Goal: Task Accomplishment & Management: Complete application form

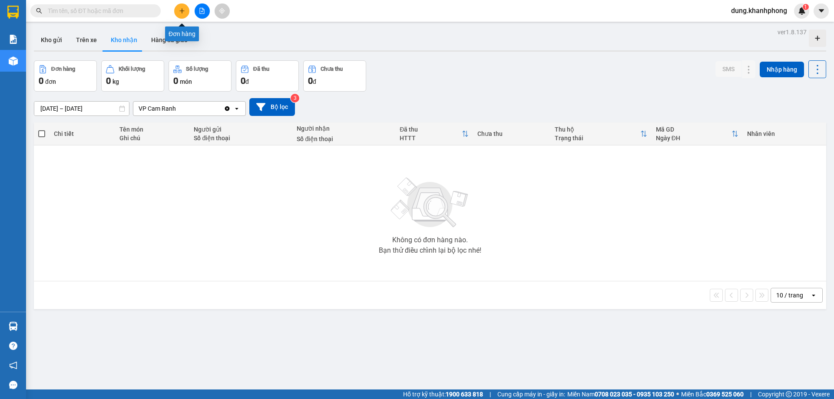
click at [178, 13] on button at bounding box center [181, 10] width 15 height 15
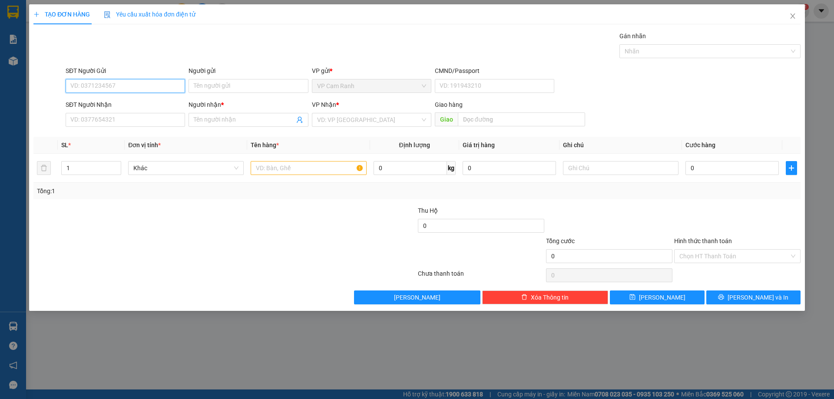
click at [125, 82] on input "SĐT Người Gửi" at bounding box center [125, 86] width 119 height 14
paste input "0933993853"
type input "0933993853"
click at [116, 119] on input "SĐT Người Nhận" at bounding box center [125, 120] width 119 height 14
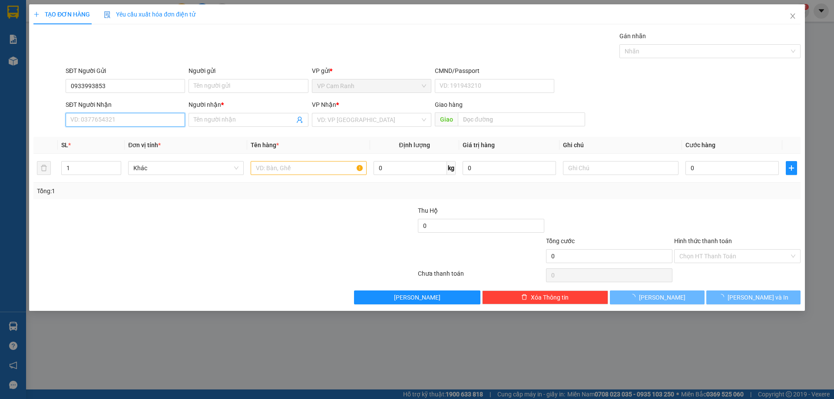
paste input "0933993853"
type input "0933993853"
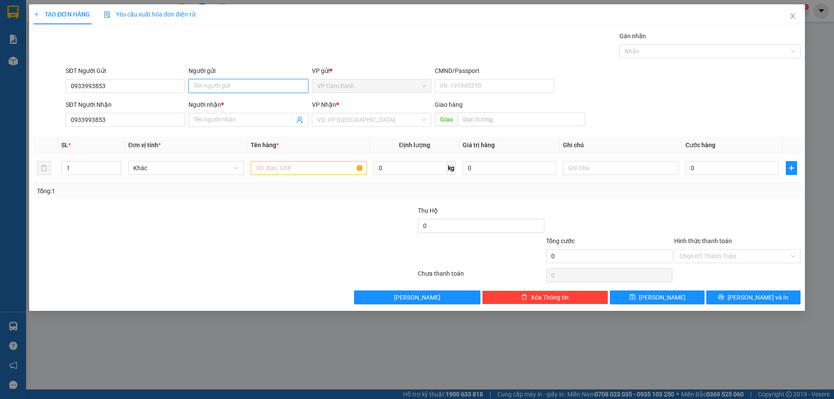
click at [226, 86] on input "Người gửi" at bounding box center [248, 86] width 119 height 14
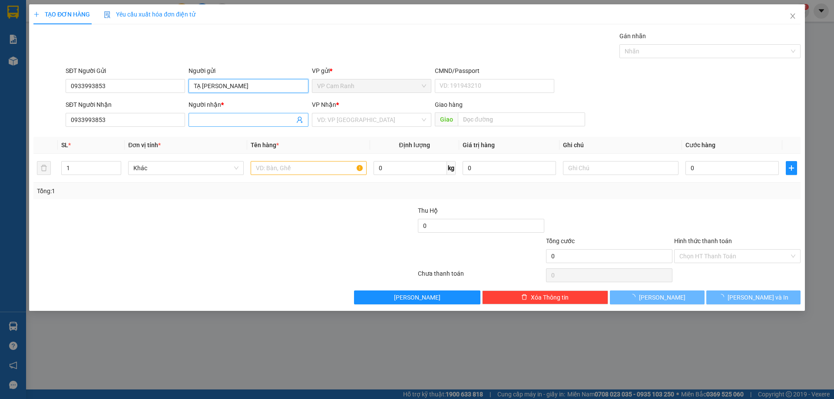
type input "TẠ [PERSON_NAME]"
click at [238, 119] on input "Người nhận *" at bounding box center [244, 120] width 100 height 10
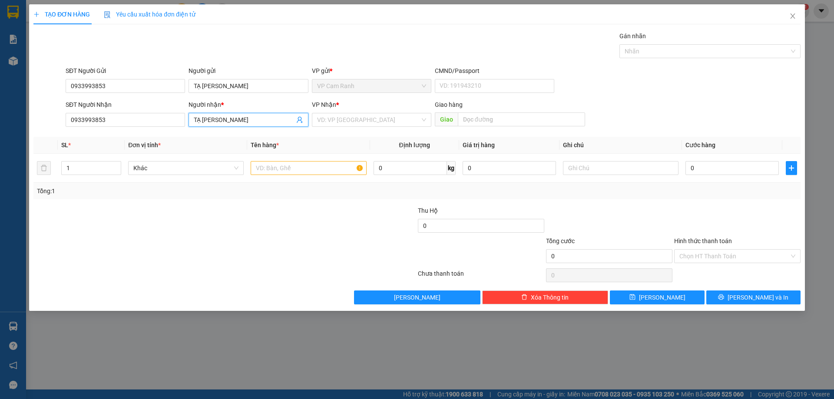
click at [361, 84] on span "VP Cam Ranh" at bounding box center [371, 85] width 109 height 13
type input "TẠ [PERSON_NAME]"
click at [358, 127] on div "VP Nhận * VD: VP [GEOGRAPHIC_DATA]" at bounding box center [371, 115] width 119 height 30
click at [358, 120] on input "search" at bounding box center [368, 119] width 103 height 13
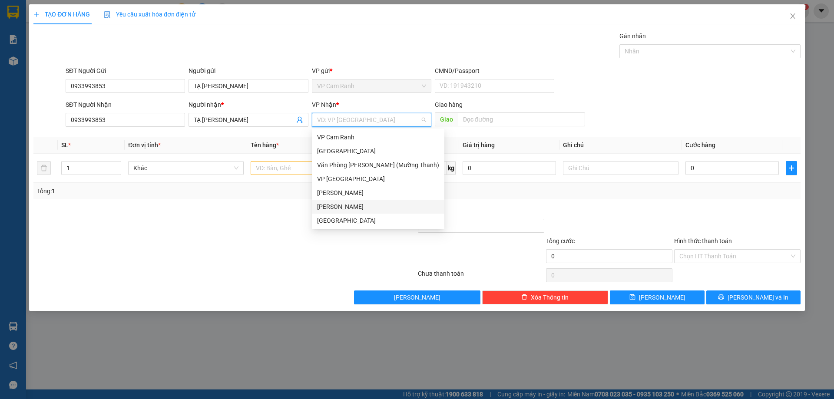
click at [360, 207] on div "[PERSON_NAME]" at bounding box center [378, 207] width 122 height 10
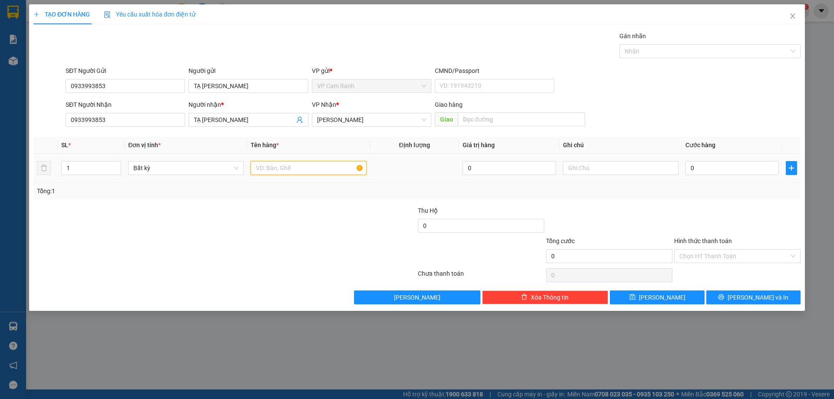
click at [275, 169] on input "text" at bounding box center [309, 168] width 116 height 14
type input "2 XE GIA THEO KHÁCH"
click at [704, 171] on input "0" at bounding box center [731, 168] width 93 height 14
type input "8"
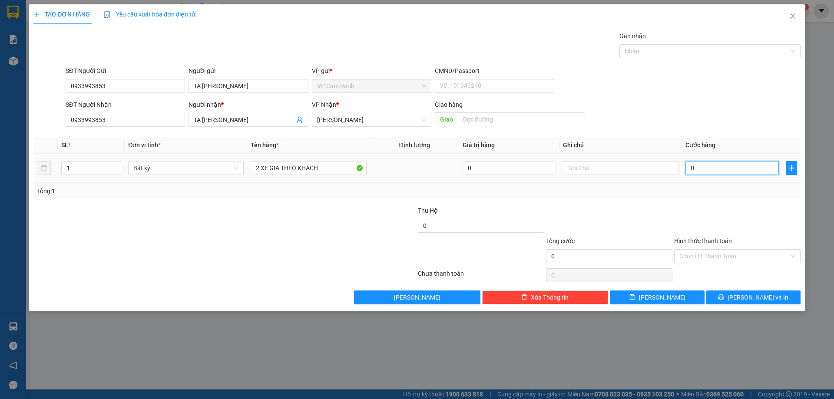
type input "8"
type input "80"
type input "800"
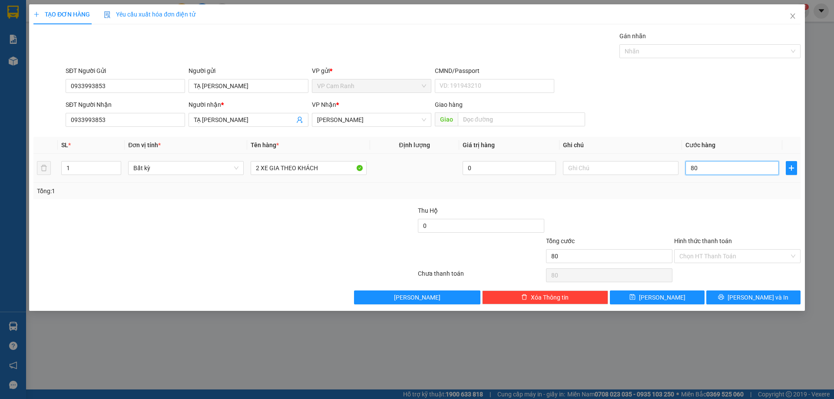
type input "800"
type input "8.000"
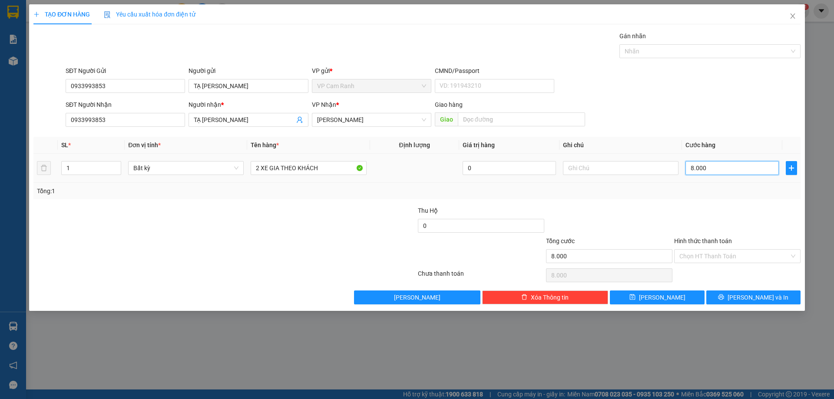
type input "80.000"
type input "800.000"
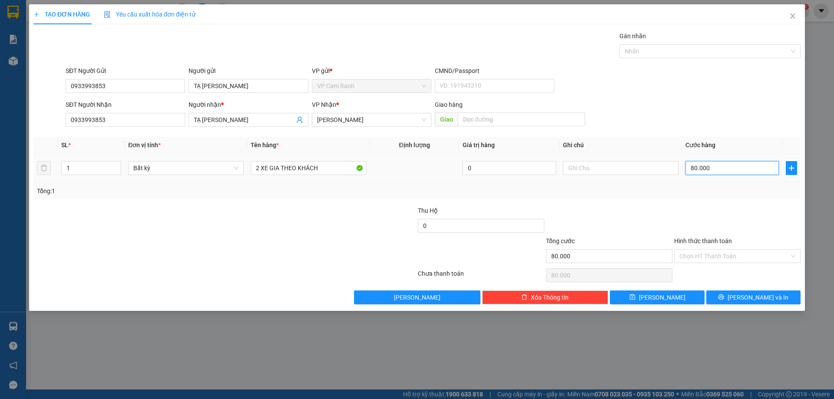
type input "800.000"
click at [599, 197] on div "Tổng: 1" at bounding box center [416, 191] width 767 height 17
click at [582, 166] on input "text" at bounding box center [621, 168] width 116 height 14
type input "XE TK GIƯỜNG A8 B8 11// 16:45"
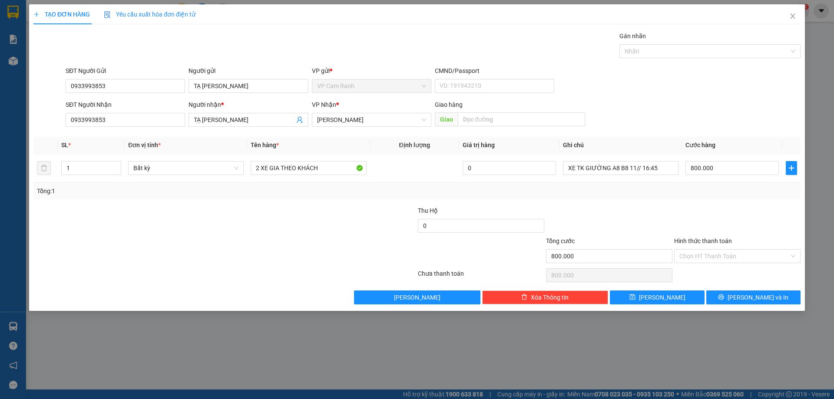
click at [272, 192] on div "Tổng: 1" at bounding box center [179, 191] width 285 height 10
click at [736, 256] on input "Hình thức thanh toán" at bounding box center [734, 256] width 110 height 13
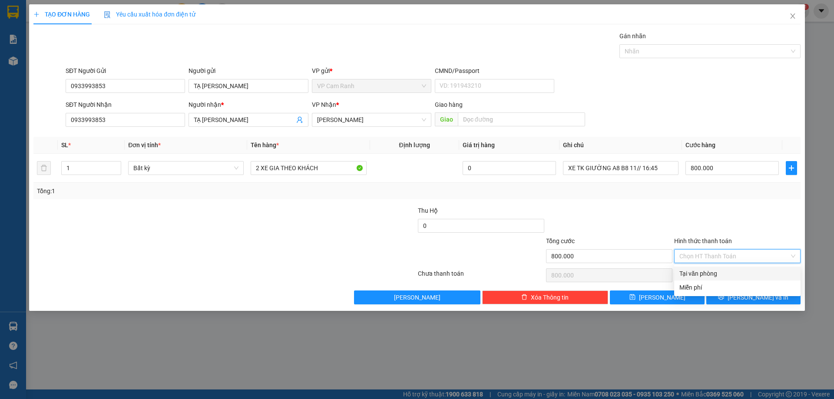
click at [729, 276] on div "Tại văn phòng" at bounding box center [737, 274] width 116 height 10
type input "0"
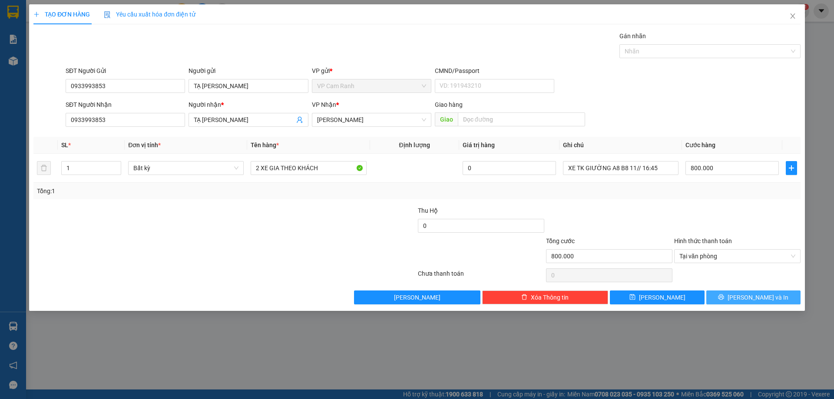
click at [761, 298] on span "[PERSON_NAME] và In" at bounding box center [758, 298] width 61 height 10
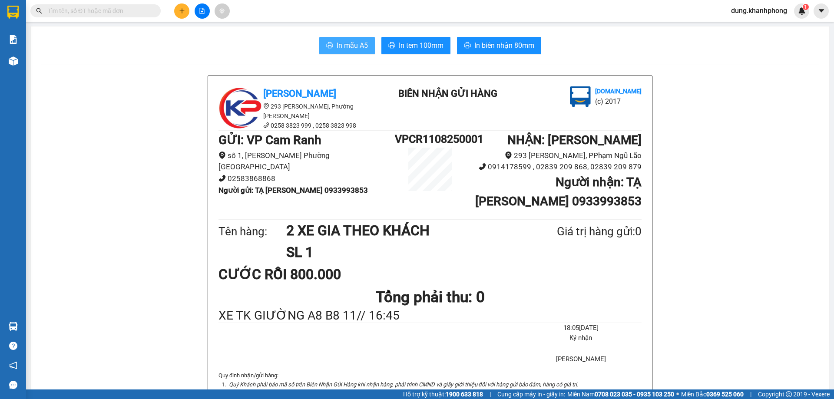
click at [348, 40] on span "In mẫu A5" at bounding box center [352, 45] width 31 height 11
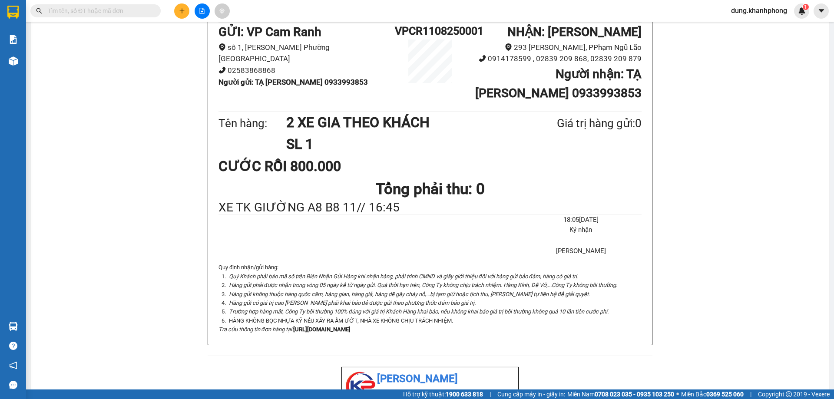
scroll to position [43, 0]
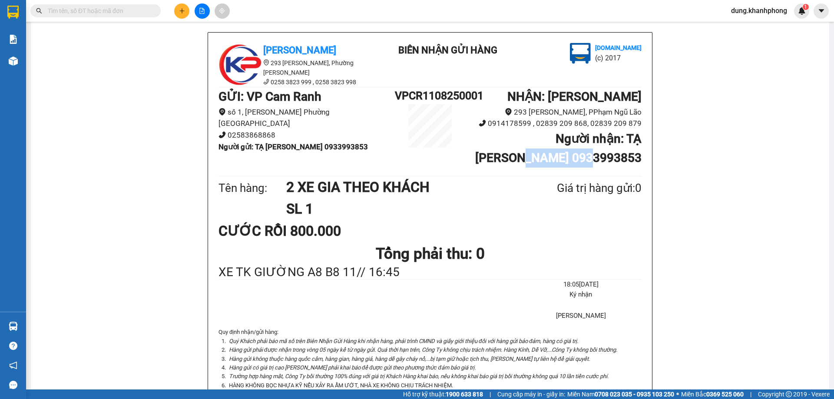
drag, startPoint x: 571, startPoint y: 159, endPoint x: 646, endPoint y: 157, distance: 75.6
click at [646, 157] on div "Khanh Phong [STREET_ADDRESS][PERSON_NAME][PERSON_NAME] 0258 3823 999 , 0258 382…" at bounding box center [430, 221] width 444 height 377
copy b "0933993853"
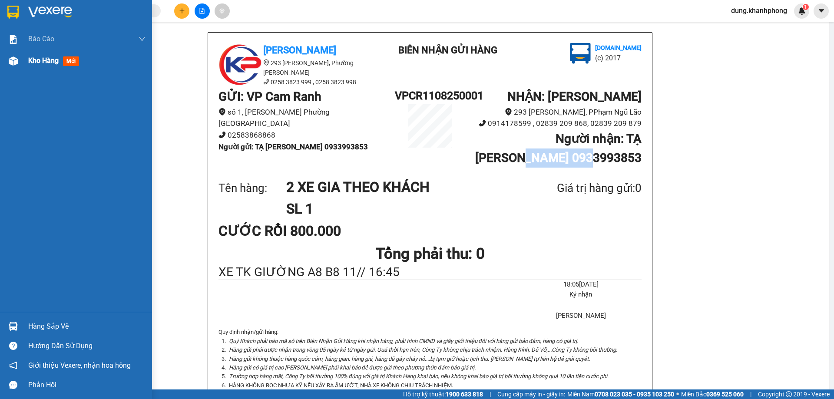
click at [53, 60] on span "Kho hàng" at bounding box center [43, 60] width 30 height 8
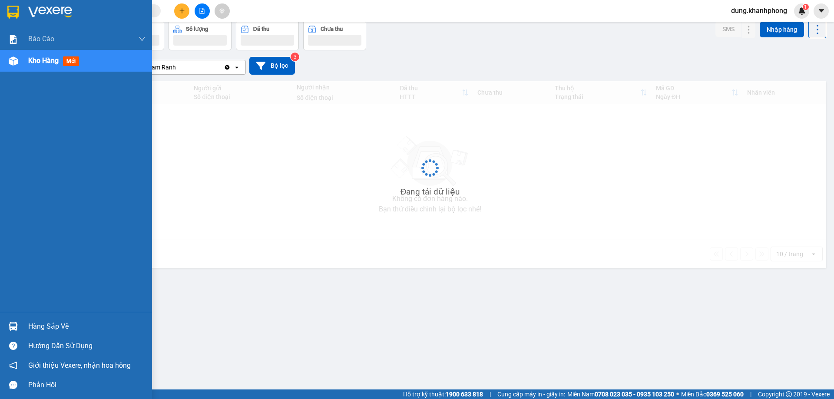
scroll to position [40, 0]
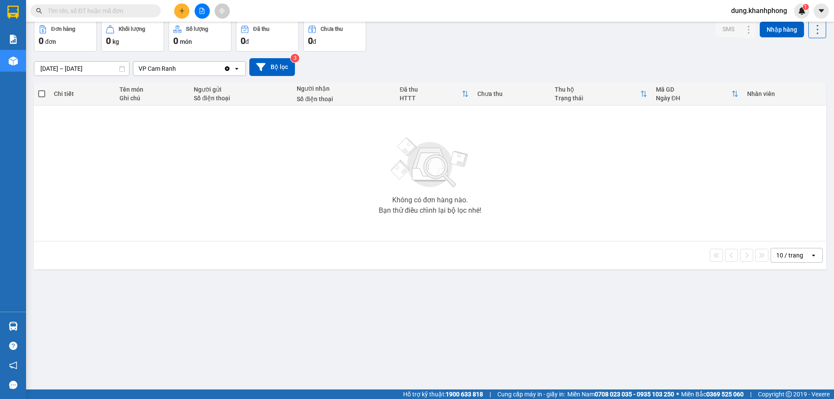
click at [103, 8] on input "text" at bounding box center [99, 11] width 103 height 10
paste input "0933993853"
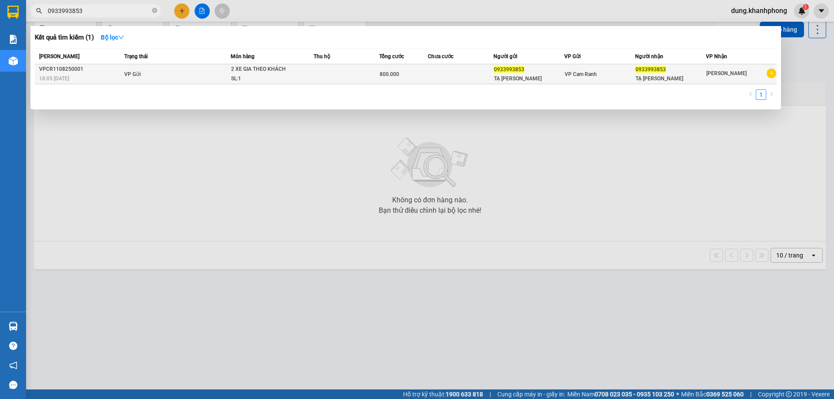
type input "0933993853"
click at [131, 75] on span "VP Gửi" at bounding box center [132, 74] width 17 height 6
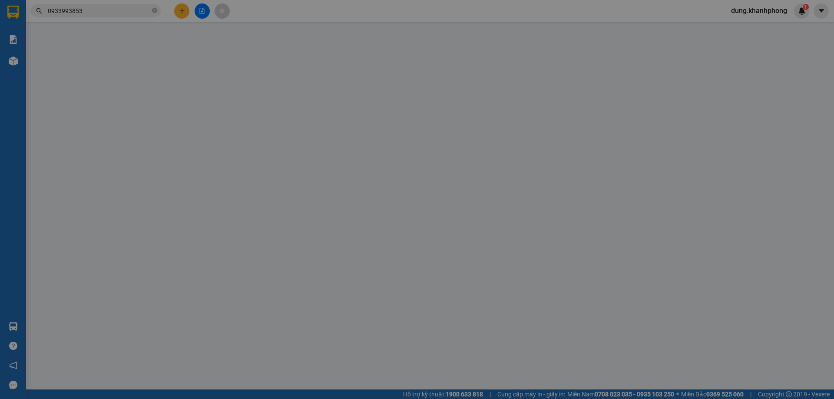
type input "0933993853"
type input "800.000"
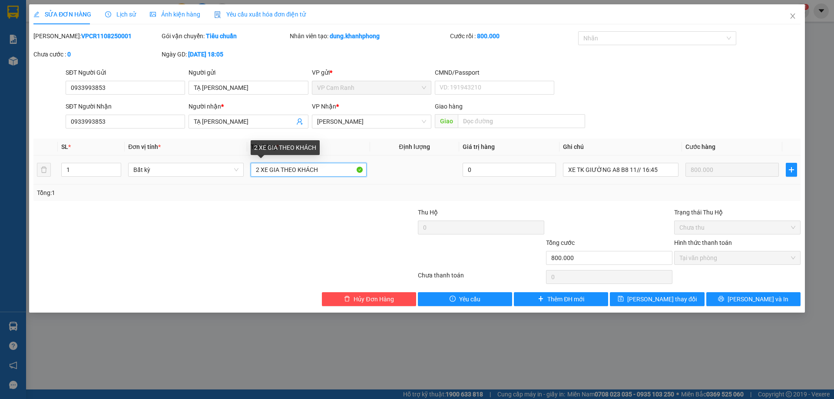
click at [275, 170] on input "2 XE GIA THEO KHÁCH" at bounding box center [309, 170] width 116 height 14
type input "2 XE GA THEO KHÁCH"
click at [237, 215] on div at bounding box center [161, 223] width 256 height 30
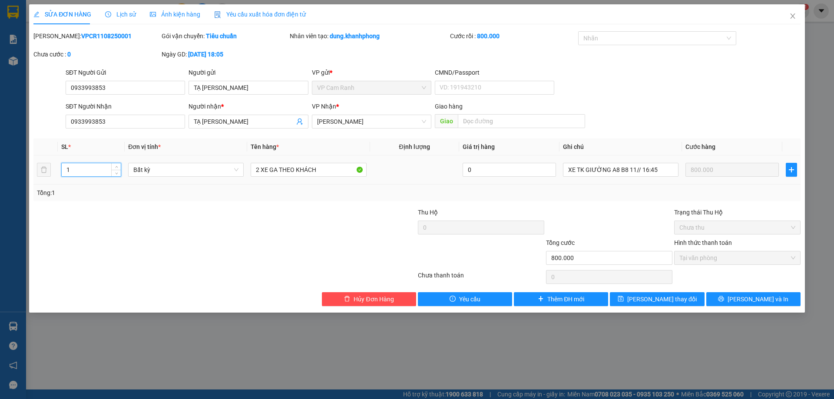
click at [80, 171] on input "1" at bounding box center [91, 169] width 59 height 13
type input "2"
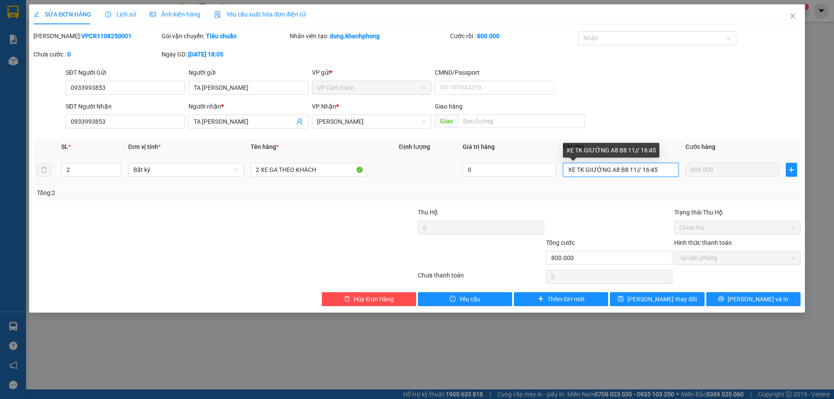
click at [639, 170] on input "XE TK GIƯỜNG A8 B8 11// 16:45" at bounding box center [621, 170] width 116 height 14
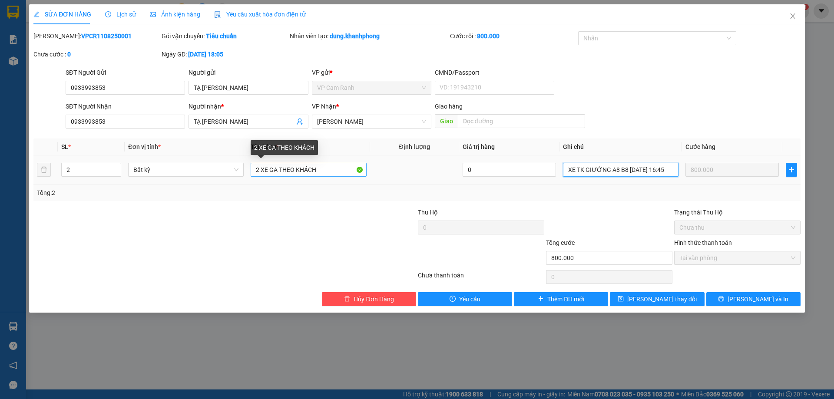
type input "XE TK GIƯỜNG A8 B8 [DATE] 16:45"
click at [327, 172] on input "2 XE GA THEO KHÁCH" at bounding box center [309, 170] width 116 height 14
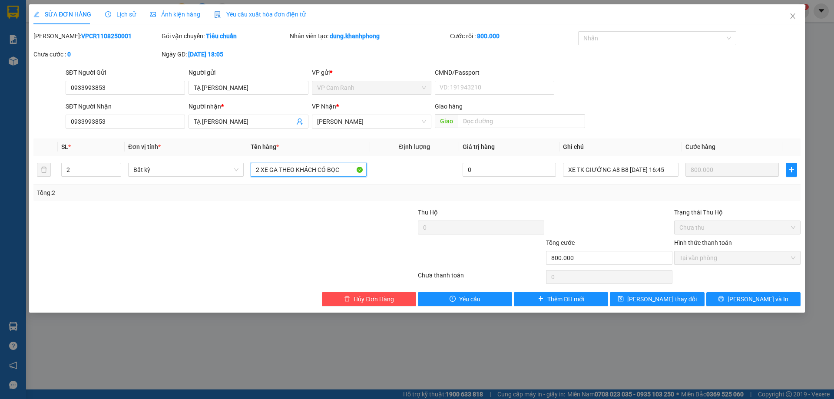
type input "2 XE GA THEO KHÁCH CÓ BỌC"
click at [302, 216] on div at bounding box center [353, 223] width 128 height 30
click at [768, 303] on span "[PERSON_NAME] và In" at bounding box center [758, 299] width 61 height 10
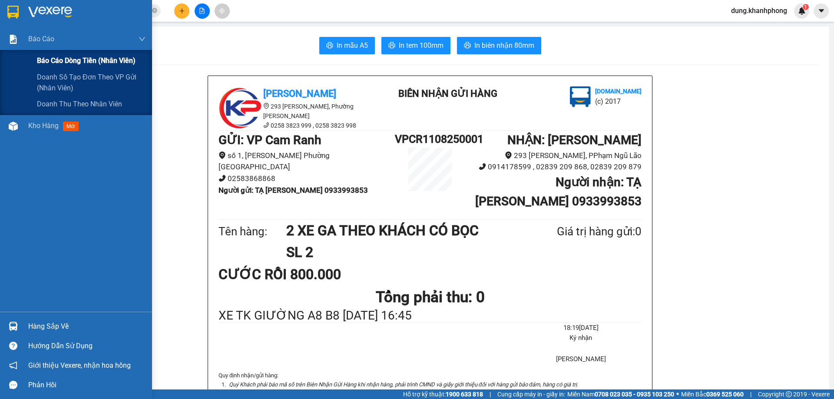
click at [48, 62] on span "Báo cáo dòng tiền (nhân viên)" at bounding box center [86, 60] width 99 height 11
